Goal: Task Accomplishment & Management: Manage account settings

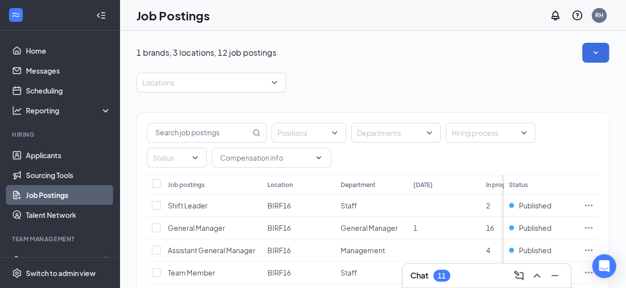
click at [447, 67] on div "1 brands, 3 locations, 12 job postings Locations Positions Departments Hiring p…" at bounding box center [372, 275] width 472 height 464
click at [202, 204] on span "Shift Leader" at bounding box center [188, 205] width 40 height 9
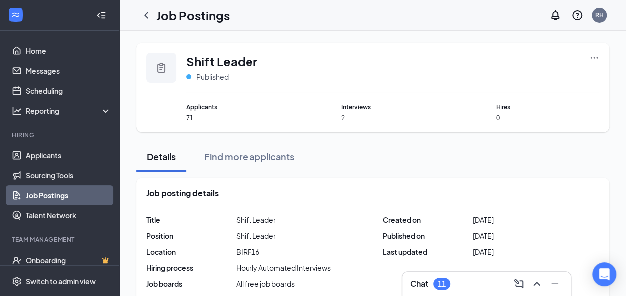
click at [162, 63] on icon "Clipboard" at bounding box center [161, 68] width 12 height 12
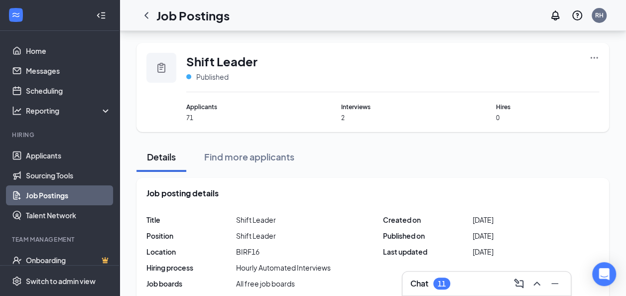
scroll to position [258, 0]
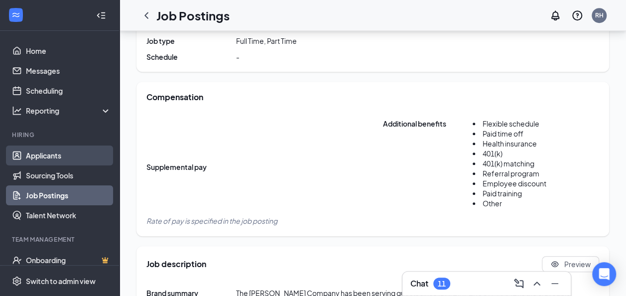
click at [62, 153] on link "Applicants" at bounding box center [68, 155] width 85 height 20
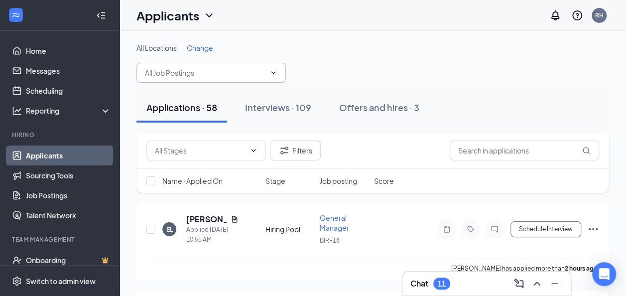
click at [275, 71] on icon "ChevronDown" at bounding box center [273, 73] width 8 height 8
type input "crew"
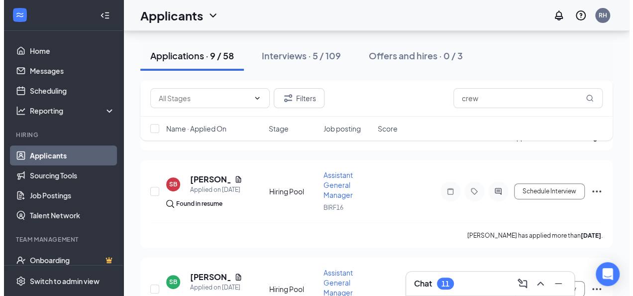
scroll to position [139, 0]
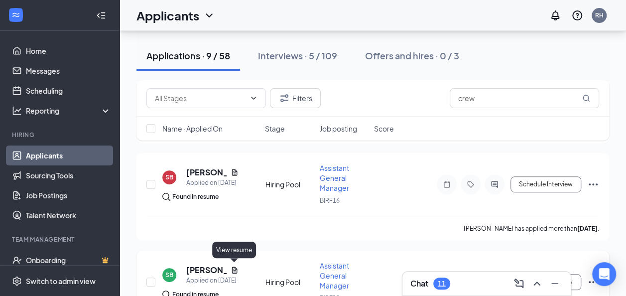
click at [236, 267] on icon "Document" at bounding box center [235, 270] width 8 height 8
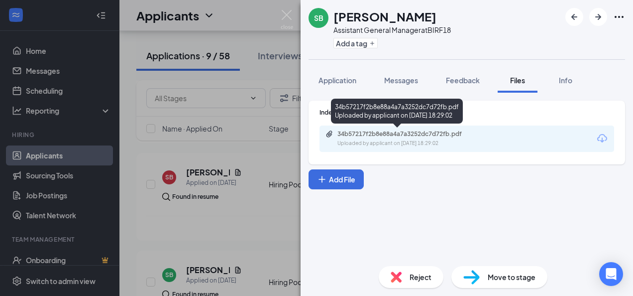
click at [360, 135] on div "34b57217f2b8e88a4a7a3252dc7d72fb.pdf" at bounding box center [407, 134] width 139 height 8
click at [386, 130] on div "34b57217f2b8e88a4a7a3252dc7d72fb.pdf" at bounding box center [407, 134] width 139 height 8
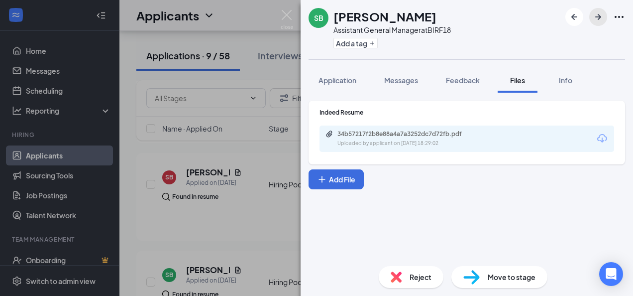
click at [596, 18] on icon "ArrowRight" at bounding box center [598, 17] width 12 height 12
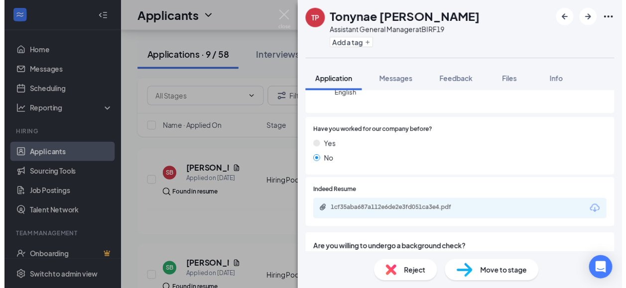
scroll to position [139, 0]
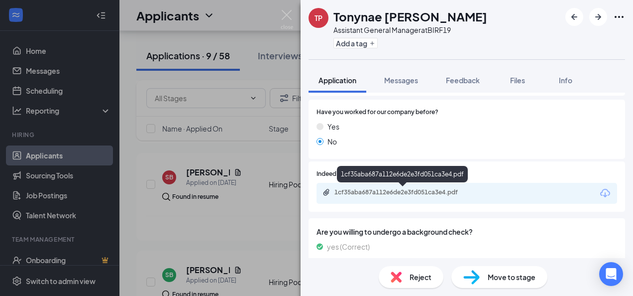
click at [451, 191] on div "1cf35aba687a112e6de2e3fd051ca3e4.pdf" at bounding box center [404, 192] width 139 height 8
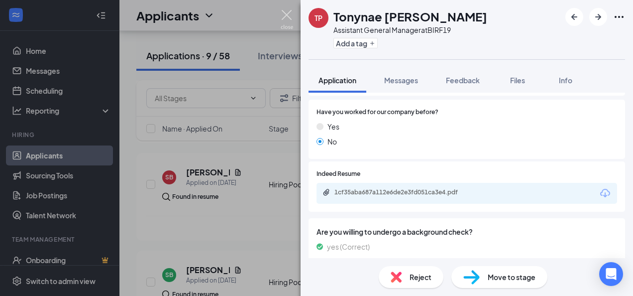
click at [291, 10] on img at bounding box center [287, 19] width 12 height 19
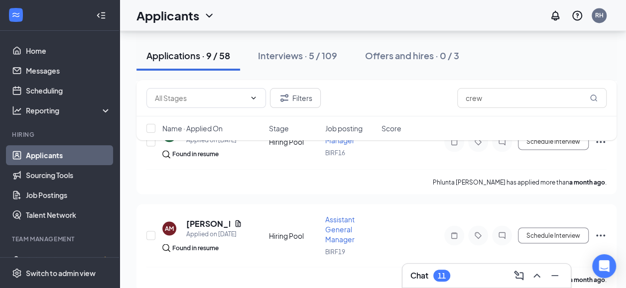
scroll to position [772, 0]
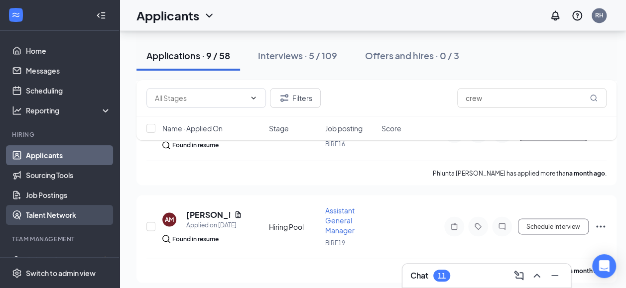
click at [61, 205] on link "Talent Network" at bounding box center [68, 215] width 85 height 20
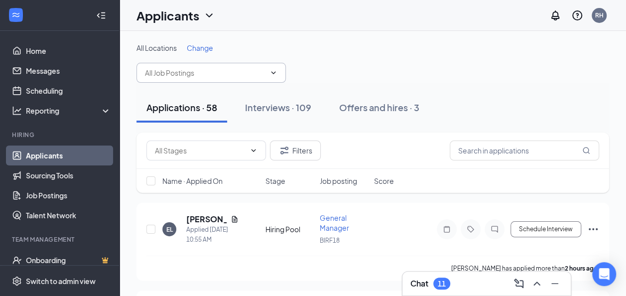
click at [273, 74] on icon "ChevronDown" at bounding box center [273, 72] width 4 height 2
click at [292, 146] on button "Filters" at bounding box center [295, 150] width 51 height 20
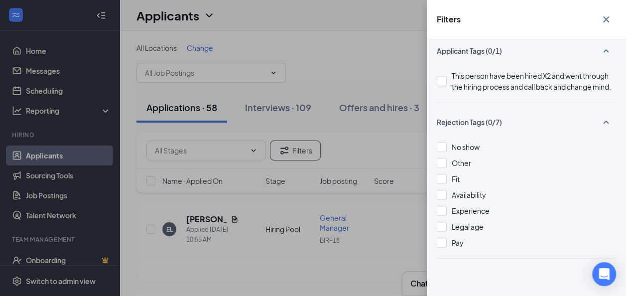
click at [608, 22] on icon "Cross" at bounding box center [606, 19] width 6 height 6
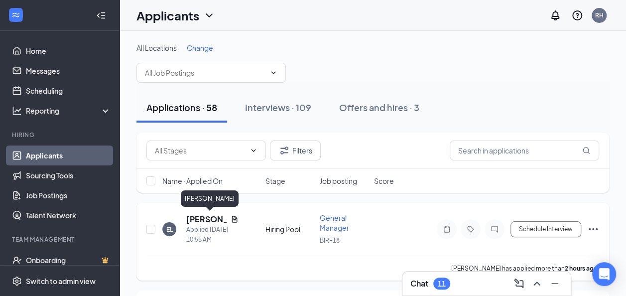
click at [203, 218] on h5 "[PERSON_NAME]" at bounding box center [206, 219] width 40 height 11
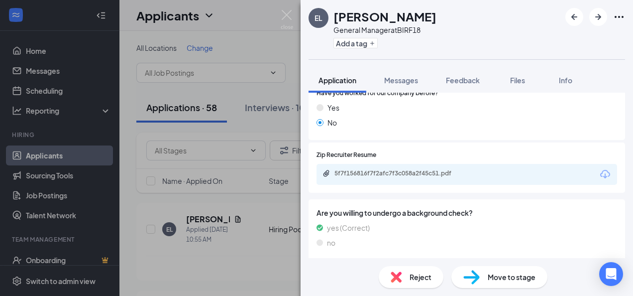
scroll to position [199, 0]
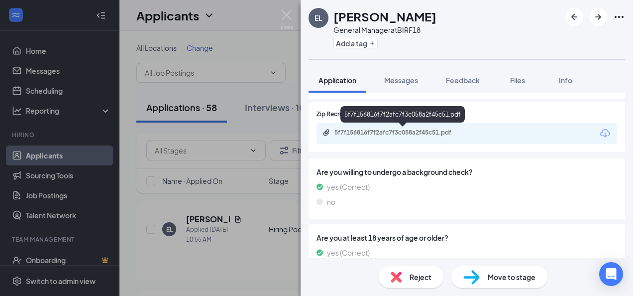
click at [415, 131] on div "5f7f156816f7f2afc7f3c058a2f45c51.pdf" at bounding box center [404, 132] width 139 height 8
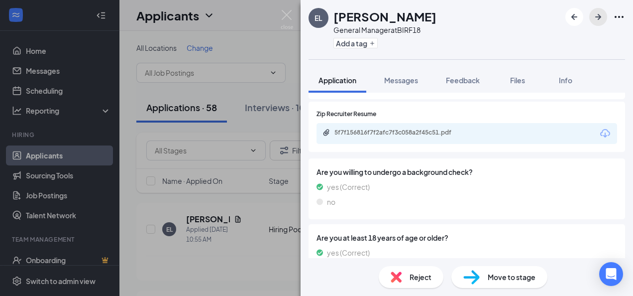
click at [596, 16] on icon "ArrowRight" at bounding box center [598, 17] width 6 height 6
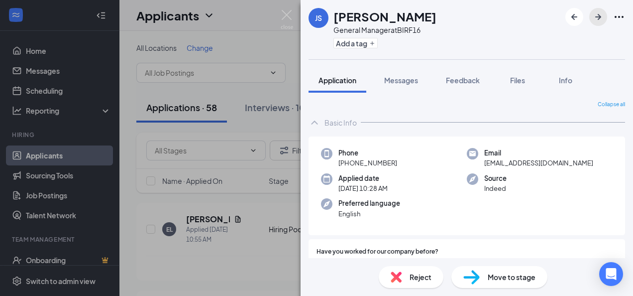
click at [596, 16] on icon "ArrowRight" at bounding box center [598, 17] width 6 height 6
click at [578, 16] on icon "ArrowLeftNew" at bounding box center [575, 17] width 12 height 12
click at [594, 19] on icon "ArrowRight" at bounding box center [598, 17] width 12 height 12
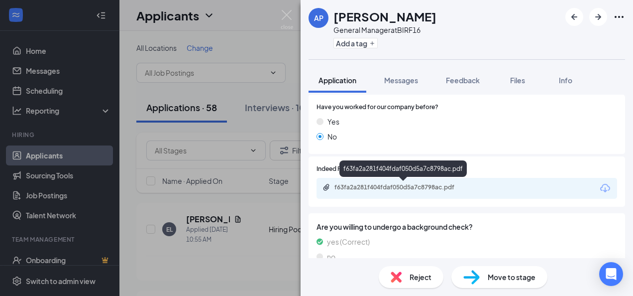
click at [430, 187] on div "f63fa2a281f404fdaf050d5a7c8798ac.pdf" at bounding box center [404, 187] width 139 height 8
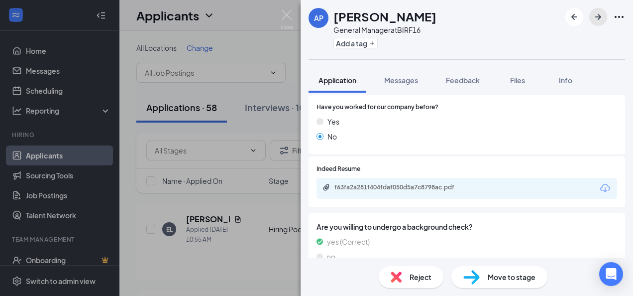
click at [599, 16] on icon "ArrowRight" at bounding box center [598, 17] width 12 height 12
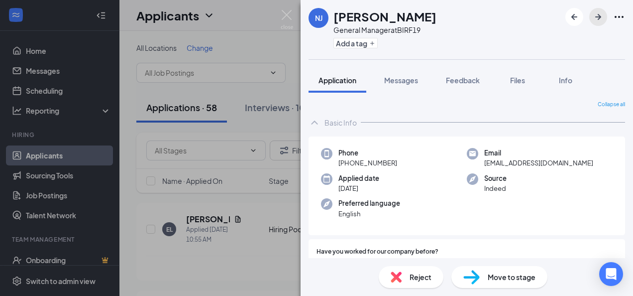
click at [599, 16] on icon "ArrowRight" at bounding box center [598, 17] width 12 height 12
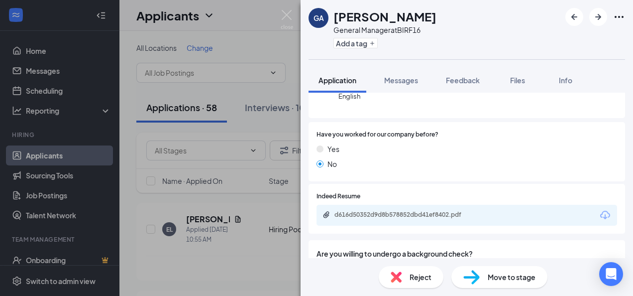
scroll to position [139, 0]
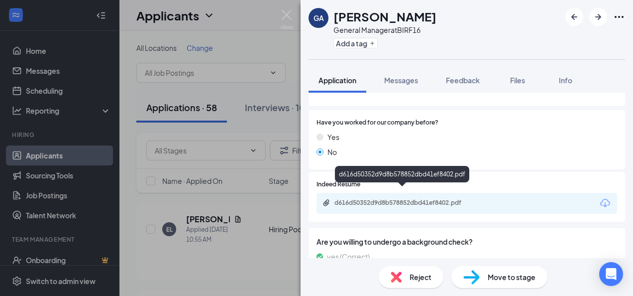
click at [398, 199] on div "d616d50352d9d8b578852dbd41ef8402.pdf" at bounding box center [404, 203] width 139 height 8
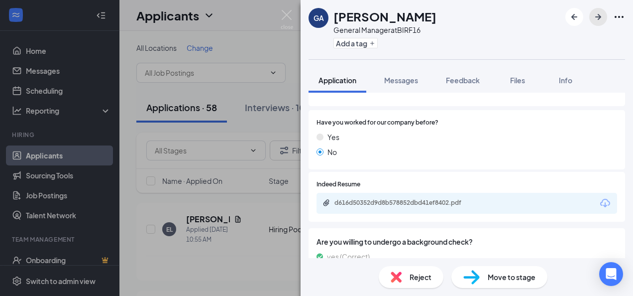
click at [599, 19] on icon "ArrowRight" at bounding box center [598, 17] width 12 height 12
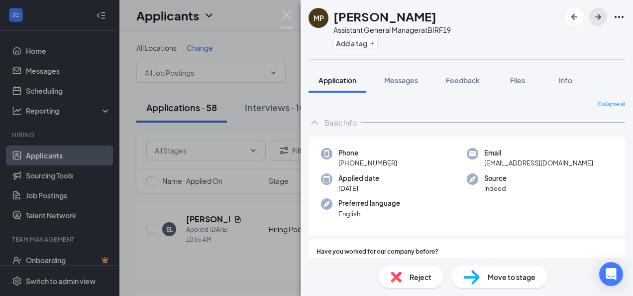
click at [599, 19] on icon "ArrowRight" at bounding box center [598, 17] width 12 height 12
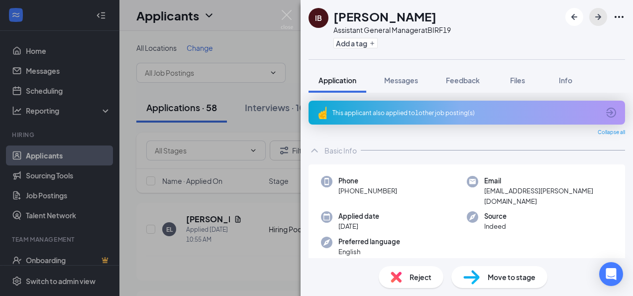
click at [599, 19] on icon "ArrowRight" at bounding box center [598, 17] width 12 height 12
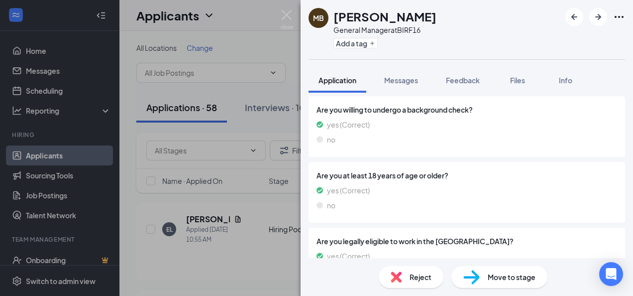
scroll to position [144, 0]
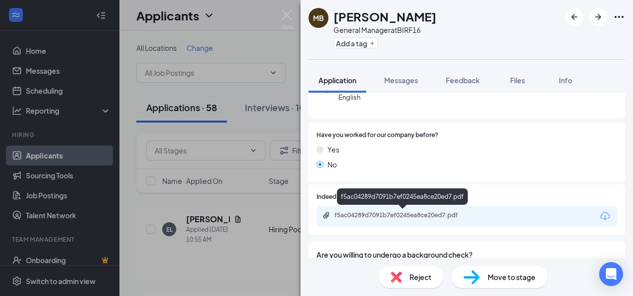
click at [445, 215] on div "f5ac04289d7091b7ef0245ea8ce20ed7.pdf" at bounding box center [404, 215] width 139 height 8
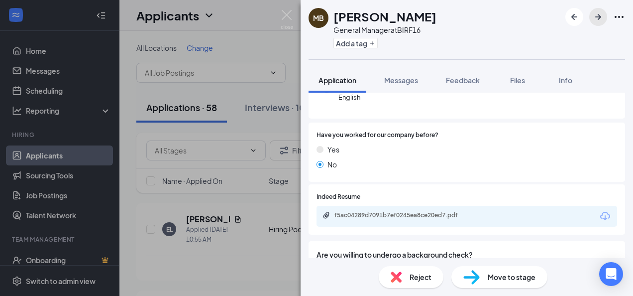
click at [594, 20] on icon "ArrowRight" at bounding box center [598, 17] width 12 height 12
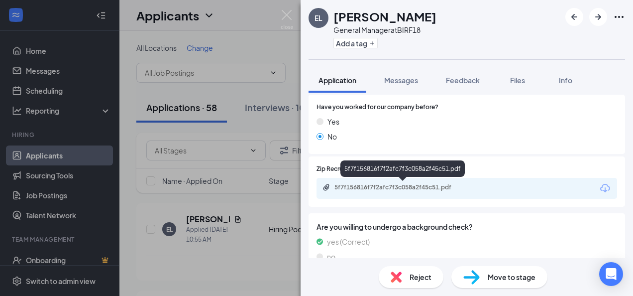
click at [411, 187] on div "5f7f156816f7f2afc7f3c058a2f45c51.pdf" at bounding box center [404, 187] width 139 height 8
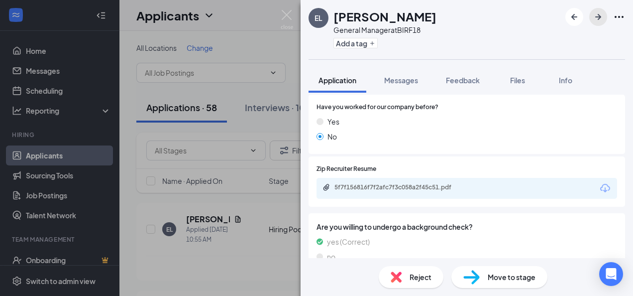
click at [595, 13] on icon "ArrowRight" at bounding box center [598, 17] width 12 height 12
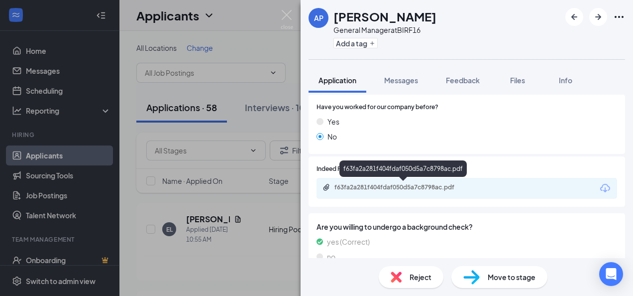
click at [451, 189] on div "f63fa2a281f404fdaf050d5a7c8798ac.pdf" at bounding box center [404, 187] width 139 height 8
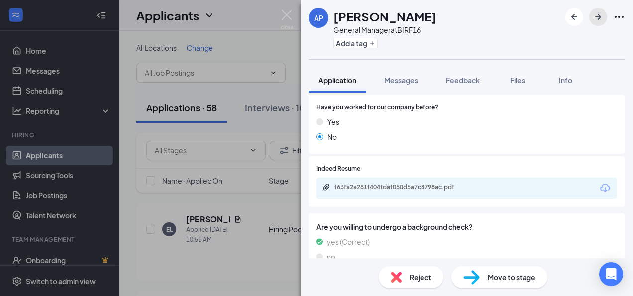
click at [597, 15] on icon "ArrowRight" at bounding box center [598, 17] width 12 height 12
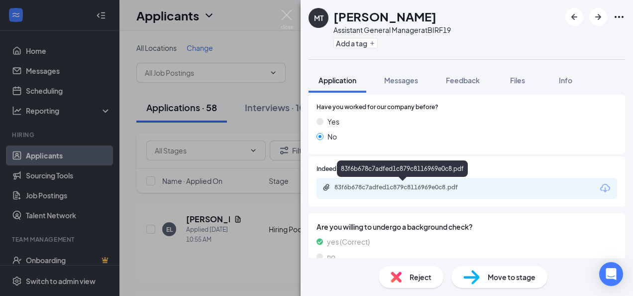
click at [446, 189] on div "83f6b678c7adfed1c879c8116969e0c8.pdf" at bounding box center [404, 187] width 139 height 8
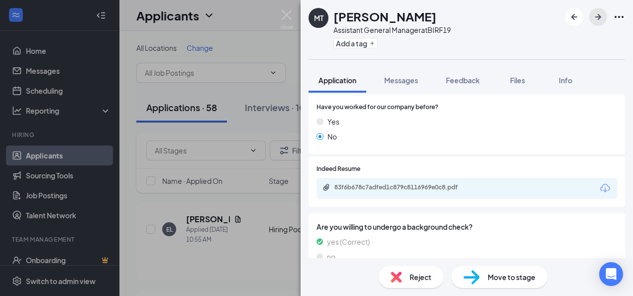
click at [593, 17] on icon "ArrowRight" at bounding box center [598, 17] width 12 height 12
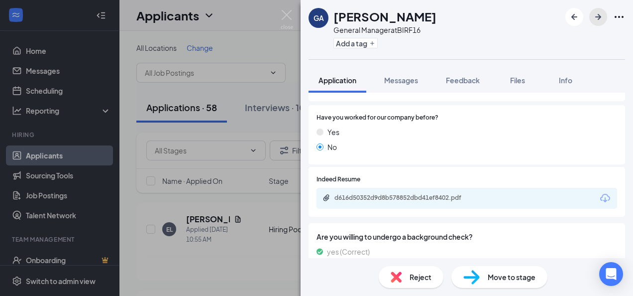
click at [593, 17] on icon "ArrowRight" at bounding box center [598, 17] width 12 height 12
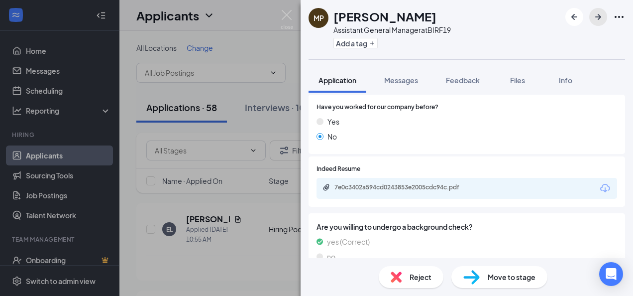
click at [593, 17] on icon "ArrowRight" at bounding box center [598, 17] width 12 height 12
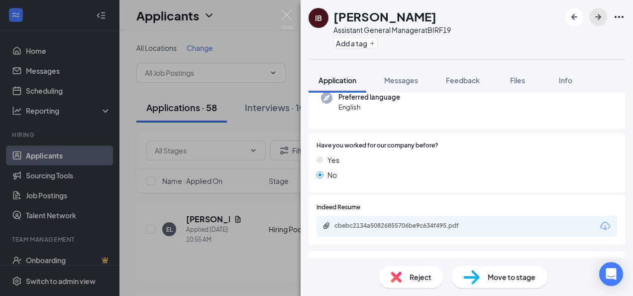
click at [594, 16] on icon "ArrowRight" at bounding box center [598, 17] width 12 height 12
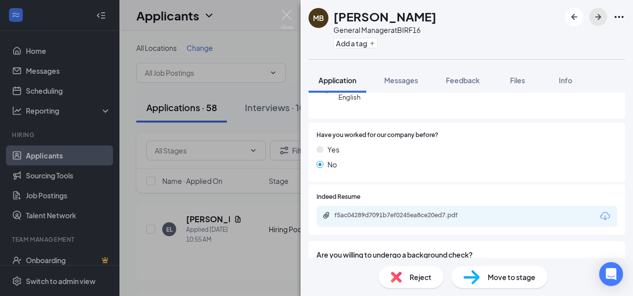
click at [594, 16] on icon "ArrowRight" at bounding box center [598, 17] width 12 height 12
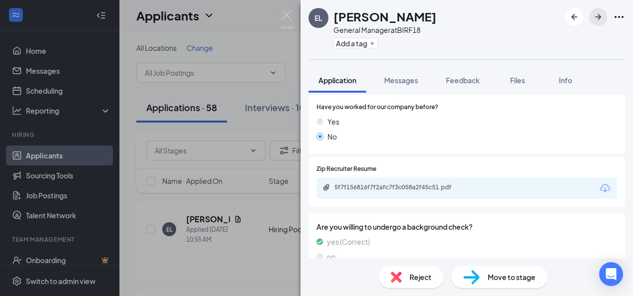
click at [594, 16] on icon "ArrowRight" at bounding box center [598, 17] width 12 height 12
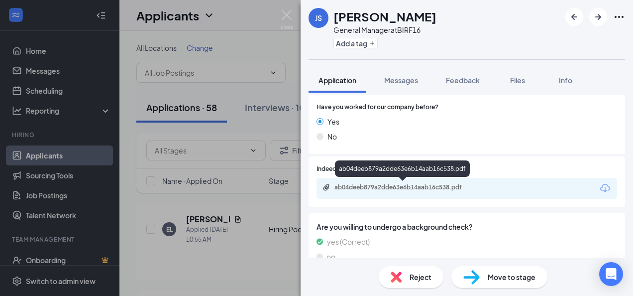
click at [442, 185] on div "ab04deeb879a2dde63e6b14aab16c538.pdf" at bounding box center [404, 187] width 139 height 8
